Goal: Information Seeking & Learning: Learn about a topic

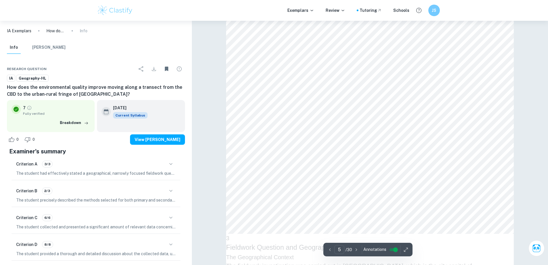
scroll to position [1871, 0]
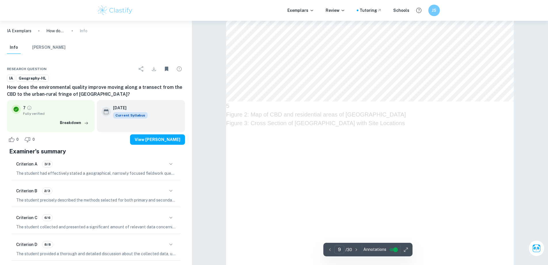
type input "10"
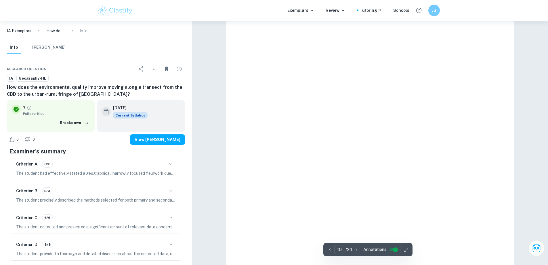
scroll to position [3943, 0]
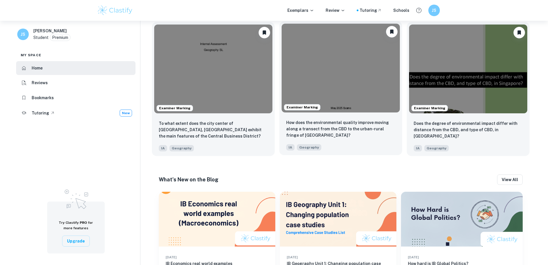
scroll to position [179, 0]
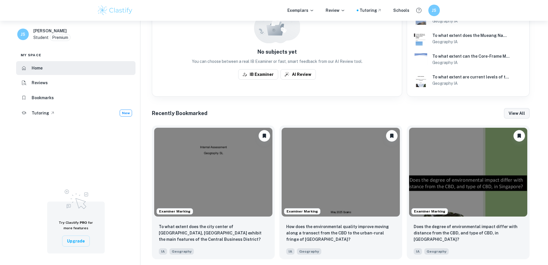
click at [516, 111] on button "View all" at bounding box center [517, 113] width 26 height 10
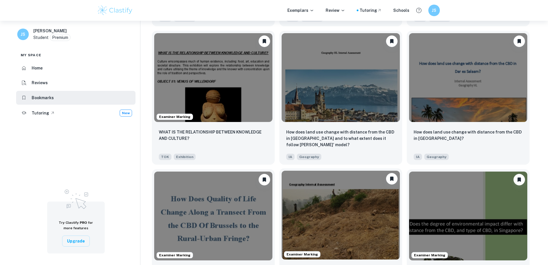
scroll to position [662, 0]
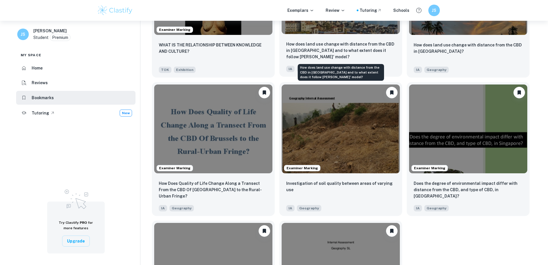
click at [337, 50] on p "How does land use change with distance from the CBD in Lausanne and to what ext…" at bounding box center [340, 50] width 109 height 19
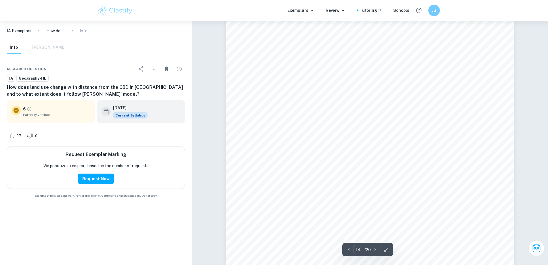
scroll to position [5430, 0]
type input "6"
